Goal: Navigation & Orientation: Find specific page/section

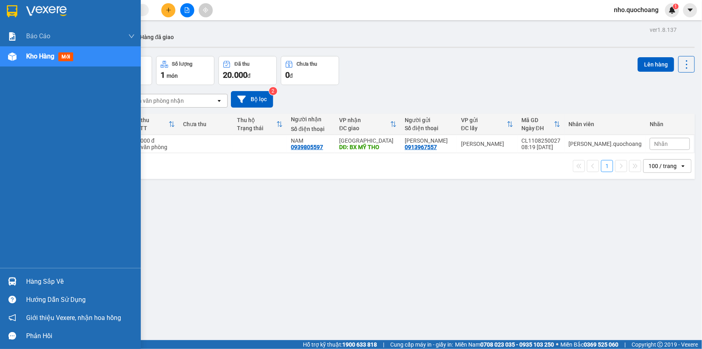
click at [40, 277] on div "ver 1.8.137 Kho gửi Trên xe Kho nhận Hàng đã giao Đơn hàng 1 đơn Khối lượng 0 k…" at bounding box center [363, 198] width 670 height 349
click at [36, 290] on div "Hướng dẫn sử dụng" at bounding box center [70, 299] width 141 height 18
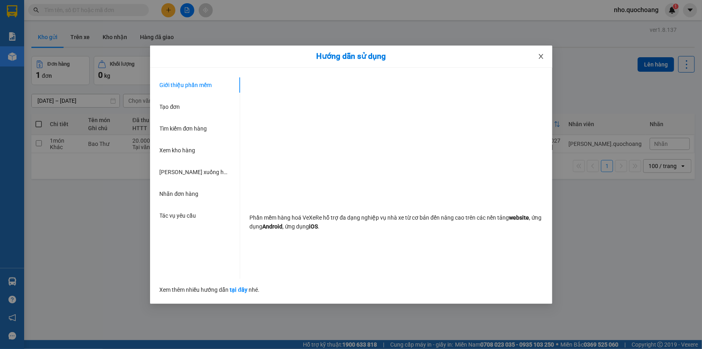
drag, startPoint x: 544, startPoint y: 54, endPoint x: 543, endPoint y: 62, distance: 7.7
click at [545, 54] on span "Close" at bounding box center [541, 56] width 23 height 23
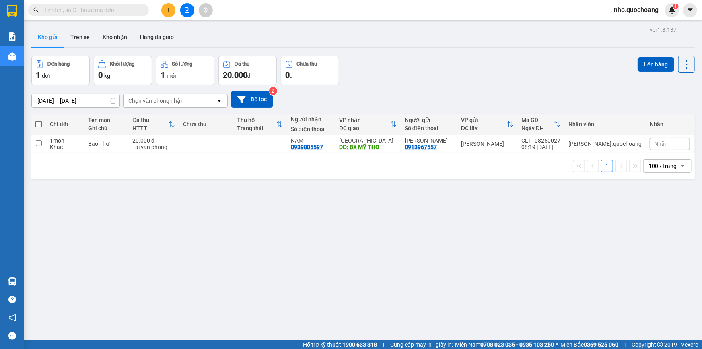
click at [101, 264] on div "ver 1.8.137 Kho gửi Trên xe Kho nhận Hàng đã giao Đơn hàng 1 đơn Khối lượng 0 k…" at bounding box center [363, 198] width 670 height 349
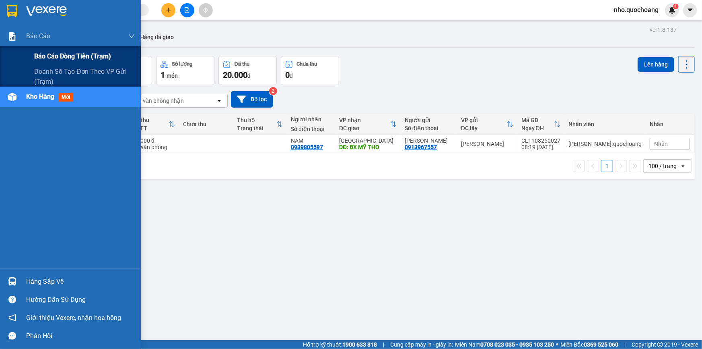
click at [54, 57] on span "Báo cáo dòng tiền (trạm)" at bounding box center [72, 56] width 77 height 10
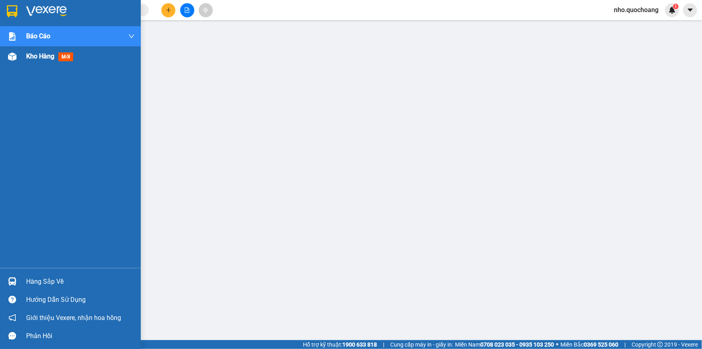
click at [29, 60] on div "Kho hàng mới" at bounding box center [51, 56] width 50 height 10
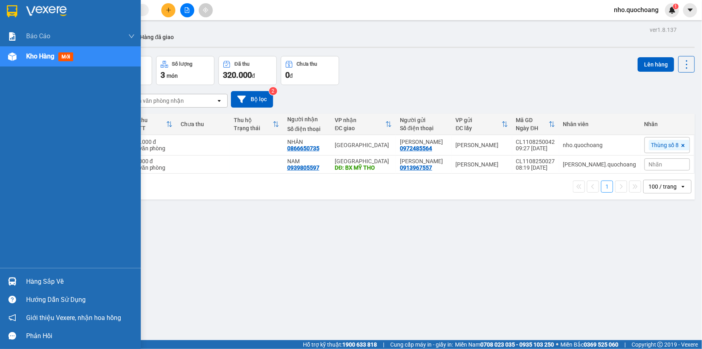
click at [29, 285] on div "Hàng sắp về" at bounding box center [80, 281] width 109 height 12
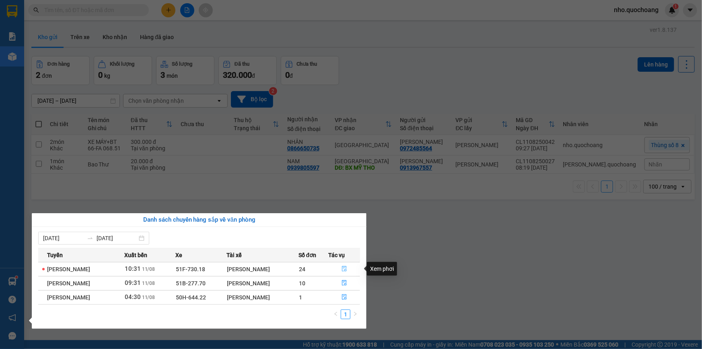
click at [347, 268] on icon "file-done" at bounding box center [344, 269] width 5 height 6
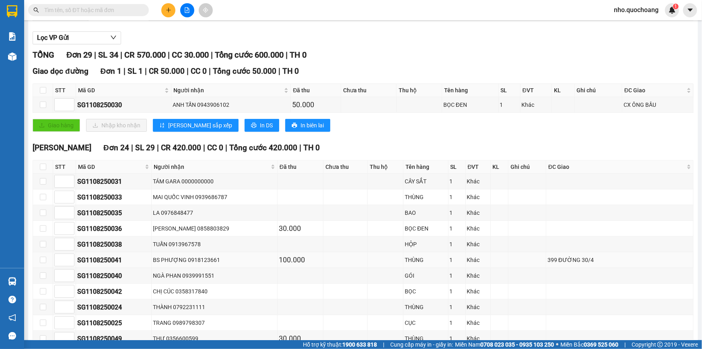
scroll to position [109, 0]
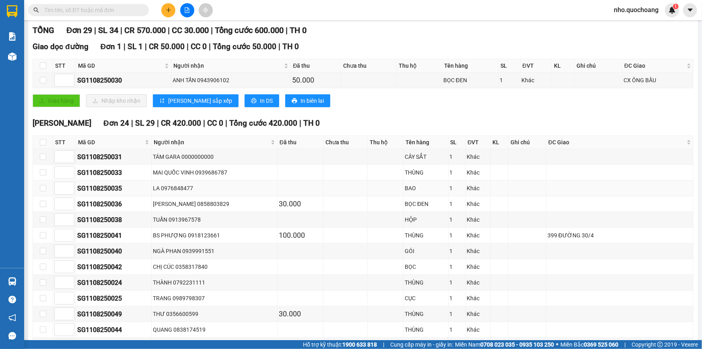
click at [186, 186] on div "LA 0976848477" at bounding box center [214, 188] width 123 height 9
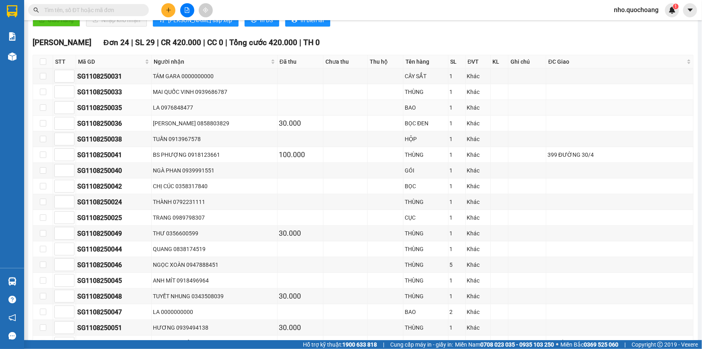
scroll to position [256, 0]
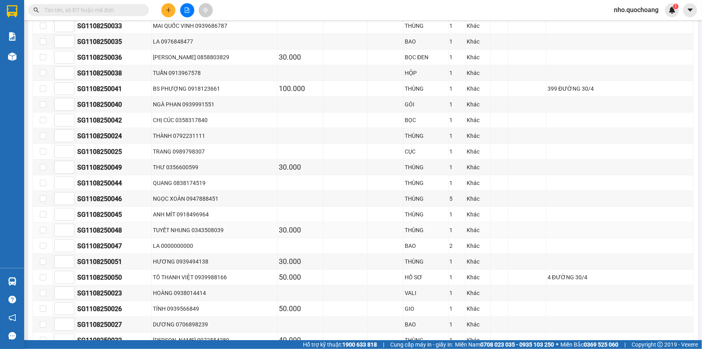
click at [182, 225] on div "TUYẾT NHUNG 0343508039" at bounding box center [214, 229] width 123 height 9
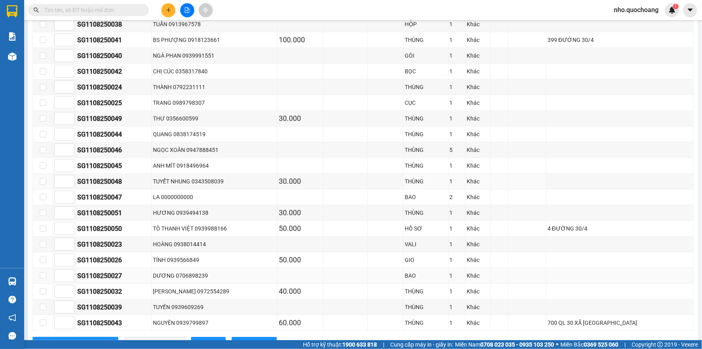
scroll to position [366, 0]
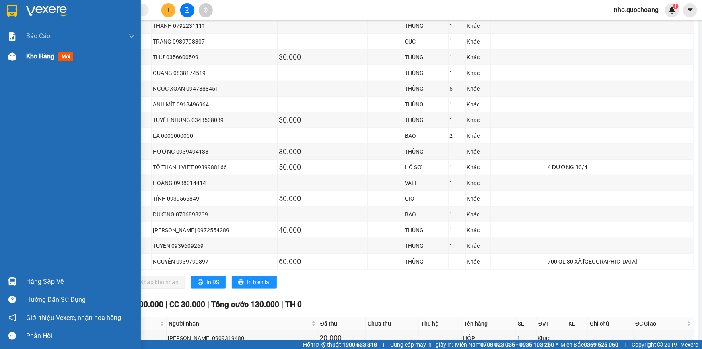
click at [37, 52] on span "Kho hàng" at bounding box center [40, 56] width 28 height 8
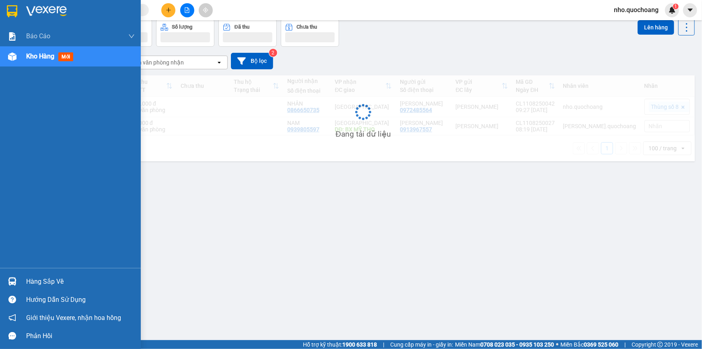
scroll to position [37, 0]
